Goal: Task Accomplishment & Management: Complete application form

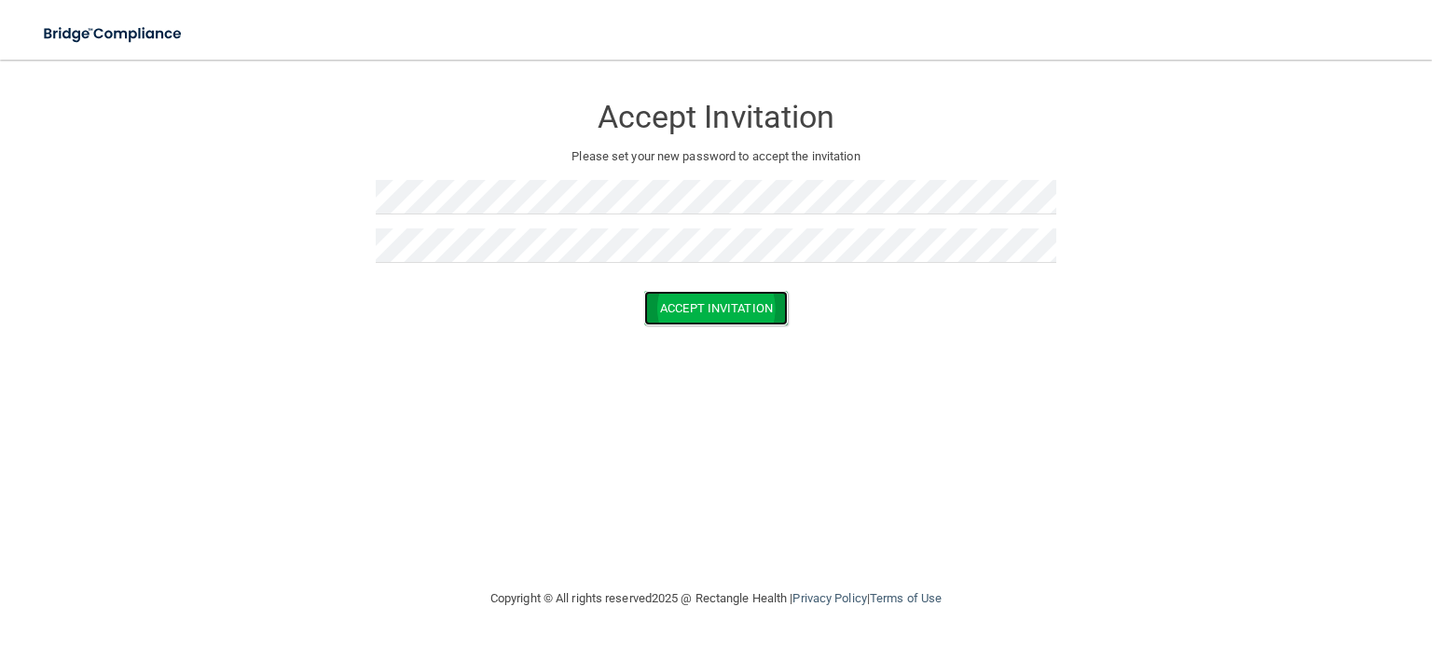
click at [782, 310] on button "Accept Invitation" at bounding box center [716, 308] width 144 height 34
click at [734, 350] on button "Accept Invitation" at bounding box center [716, 335] width 144 height 34
click at [608, 289] on p "Token is invalid or blank." at bounding box center [716, 292] width 680 height 22
click at [725, 322] on button "Accept Invitation" at bounding box center [716, 308] width 144 height 34
